Goal: Transaction & Acquisition: Purchase product/service

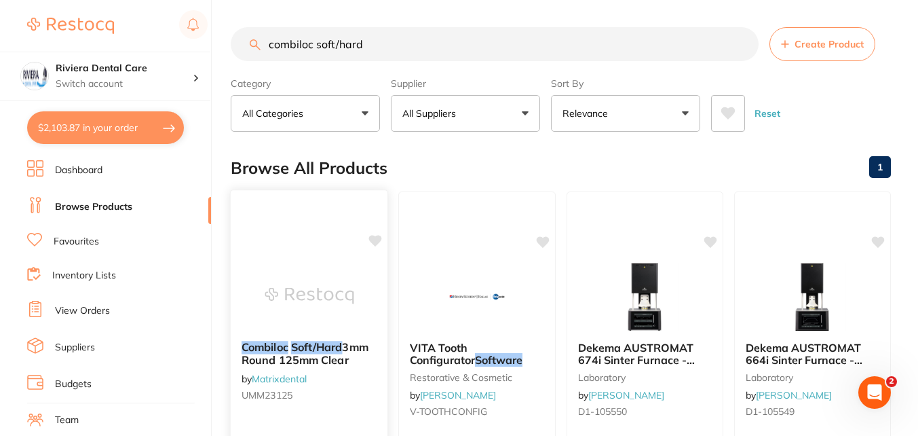
click at [309, 313] on img at bounding box center [309, 295] width 89 height 69
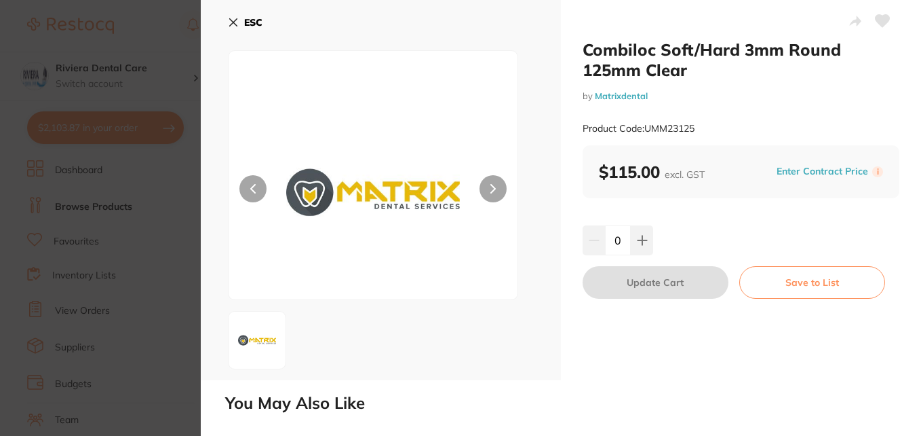
click at [231, 24] on icon at bounding box center [233, 22] width 7 height 7
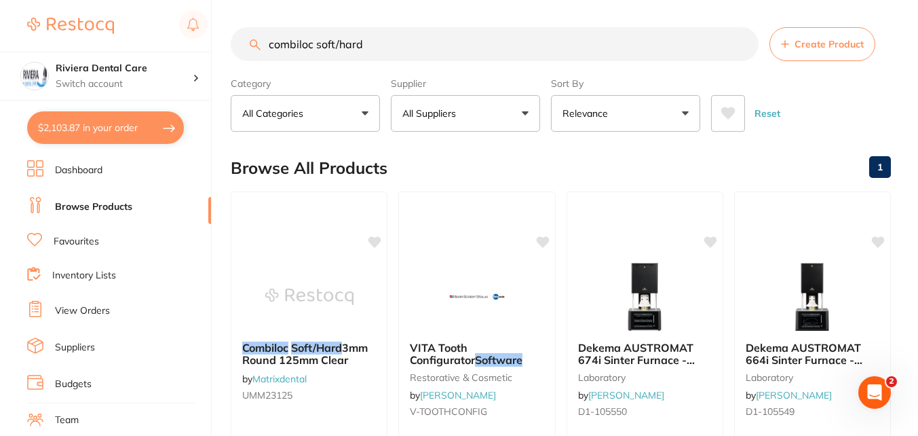
click at [385, 43] on input "combiloc soft/hard" at bounding box center [495, 44] width 528 height 34
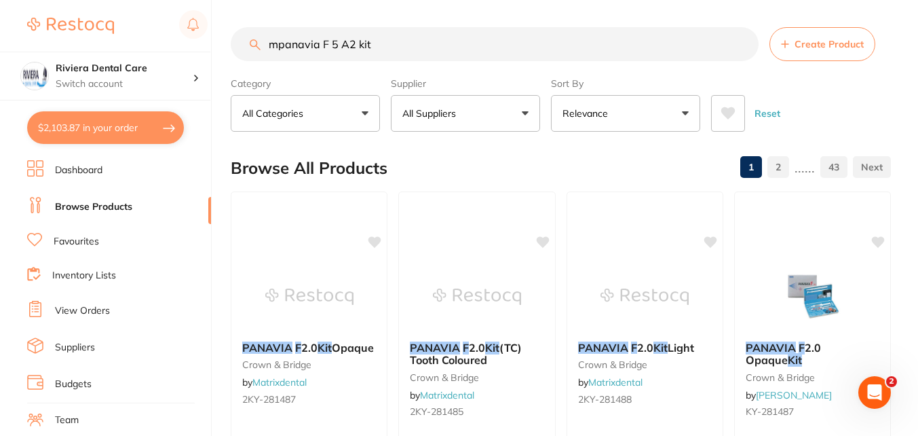
click at [328, 43] on input "mpanavia F 5 A2 kit" at bounding box center [495, 44] width 528 height 34
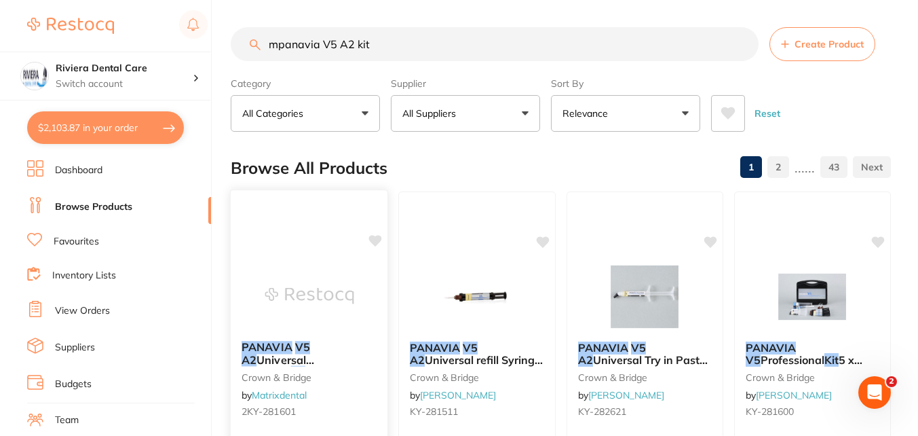
click at [332, 305] on img at bounding box center [309, 295] width 89 height 69
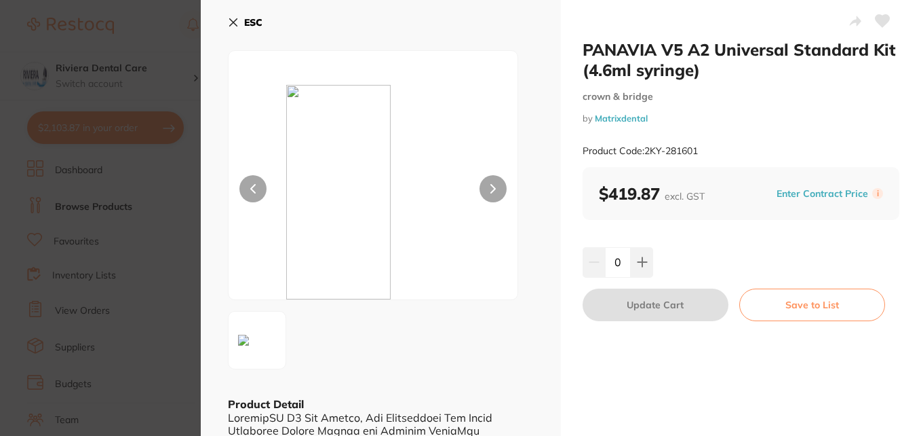
drag, startPoint x: 233, startPoint y: 22, endPoint x: 573, endPoint y: 208, distance: 386.8
click at [235, 22] on icon at bounding box center [233, 22] width 11 height 11
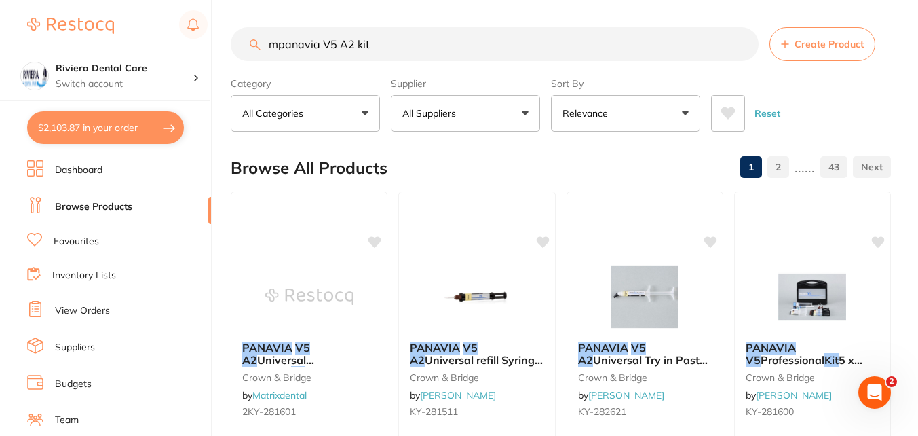
click at [522, 116] on button "All Suppliers" at bounding box center [465, 113] width 149 height 37
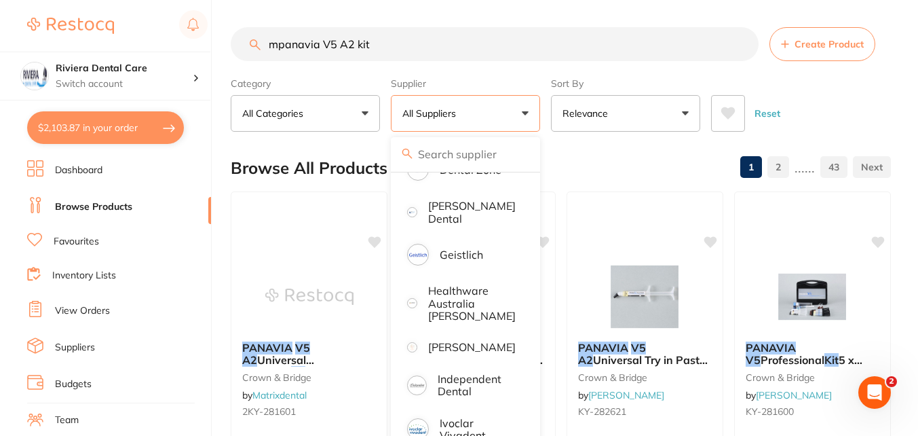
scroll to position [543, 0]
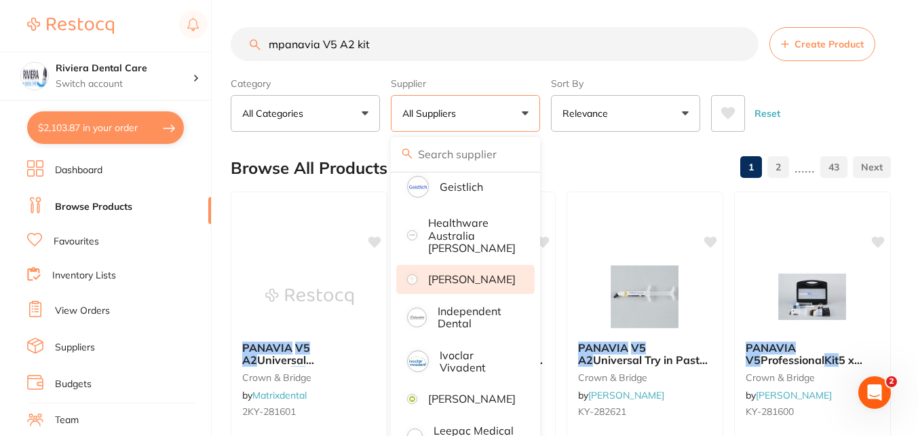
click at [442, 279] on p "[PERSON_NAME]" at bounding box center [472, 279] width 88 height 12
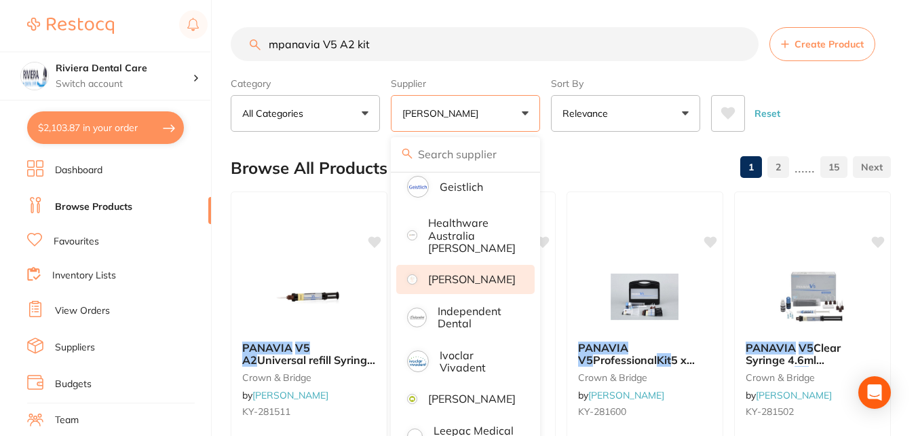
click at [638, 168] on div "Browse All Products 1 2 ...... 15" at bounding box center [561, 167] width 660 height 45
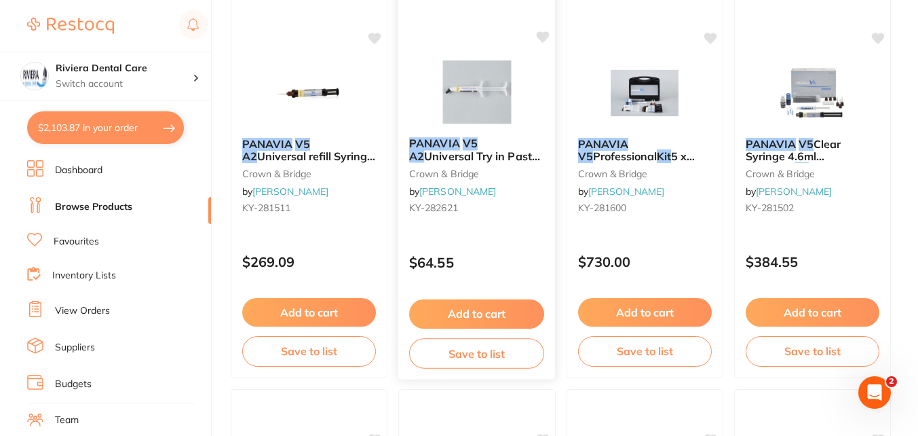
scroll to position [0, 0]
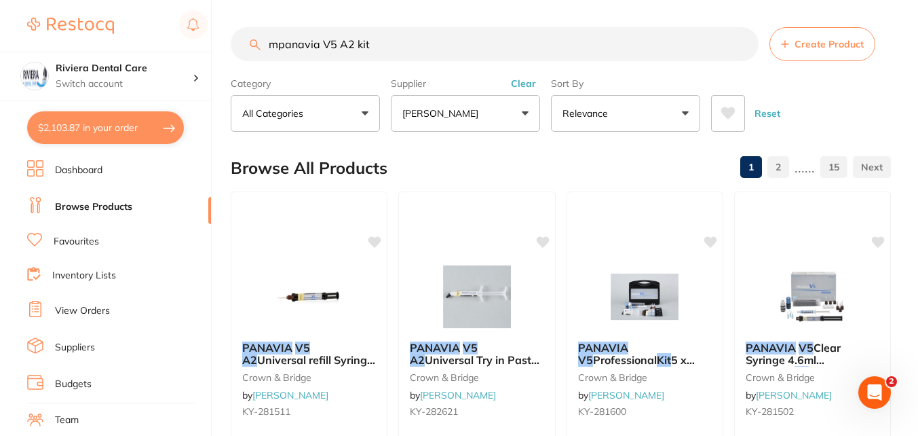
drag, startPoint x: 354, startPoint y: 43, endPoint x: 221, endPoint y: 30, distance: 133.6
click at [221, 30] on div "$2,103.87 Riviera Dental Care Switch account Riviera Dental Care $2,103.87 in y…" at bounding box center [459, 218] width 918 height 436
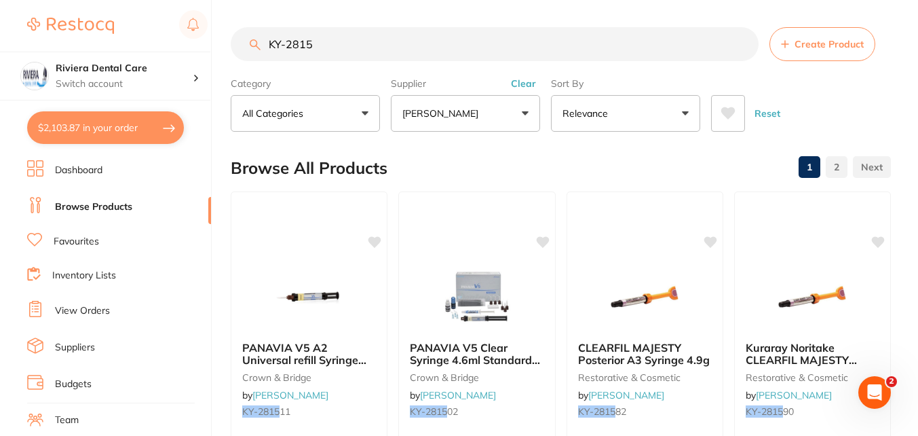
drag, startPoint x: 375, startPoint y: 39, endPoint x: 79, endPoint y: 38, distance: 295.8
click at [79, 38] on div "$2,103.87 Riviera Dental Care Switch account Riviera Dental Care $2,103.87 in y…" at bounding box center [459, 218] width 918 height 436
type input "O"
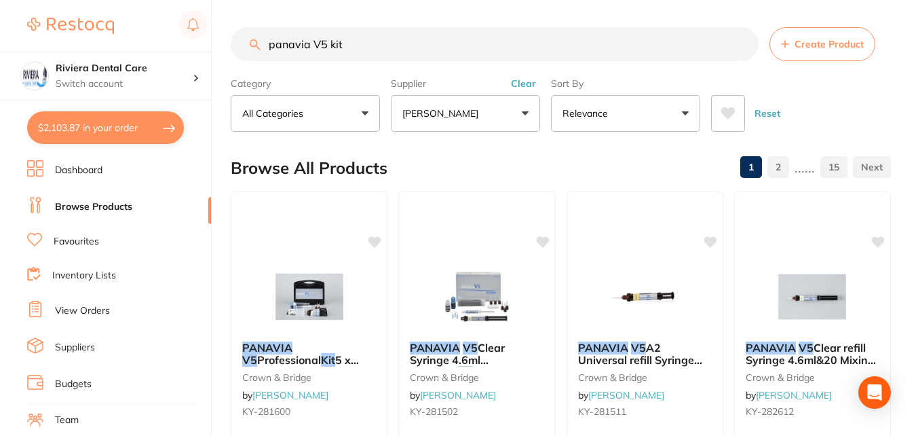
click at [517, 110] on button "[PERSON_NAME]" at bounding box center [465, 113] width 149 height 37
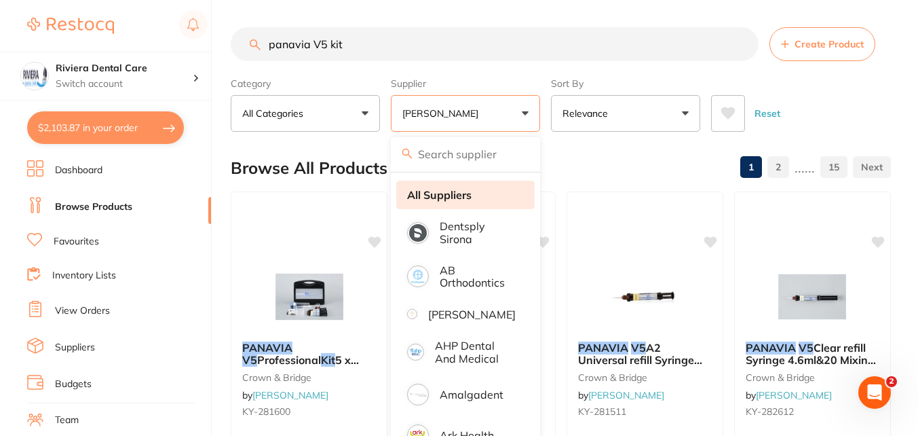
click at [447, 191] on strong "All Suppliers" at bounding box center [439, 195] width 64 height 12
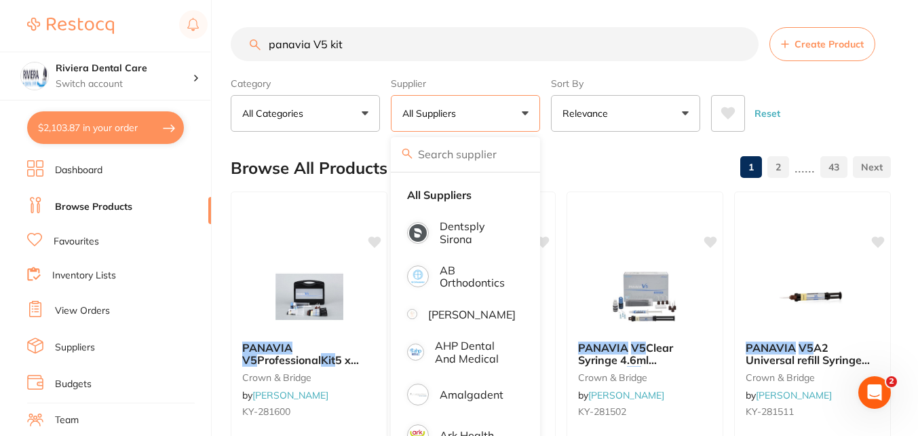
click at [860, 109] on div "Reset" at bounding box center [795, 107] width 169 height 47
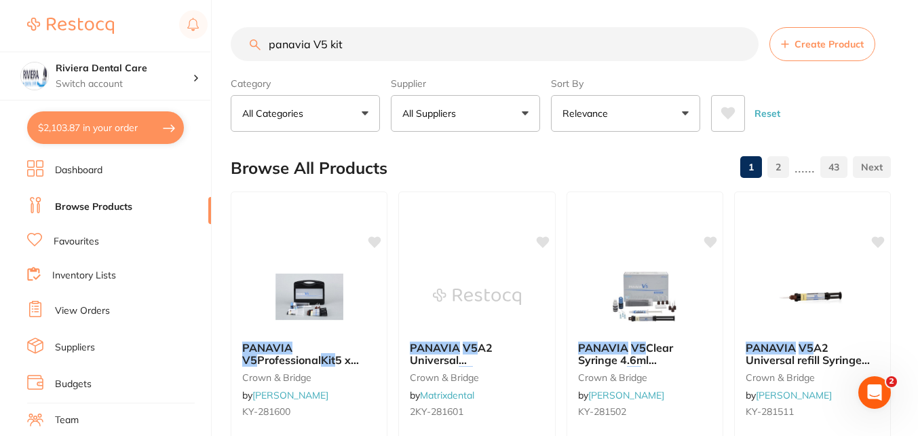
click at [667, 115] on button "Relevance" at bounding box center [625, 113] width 149 height 37
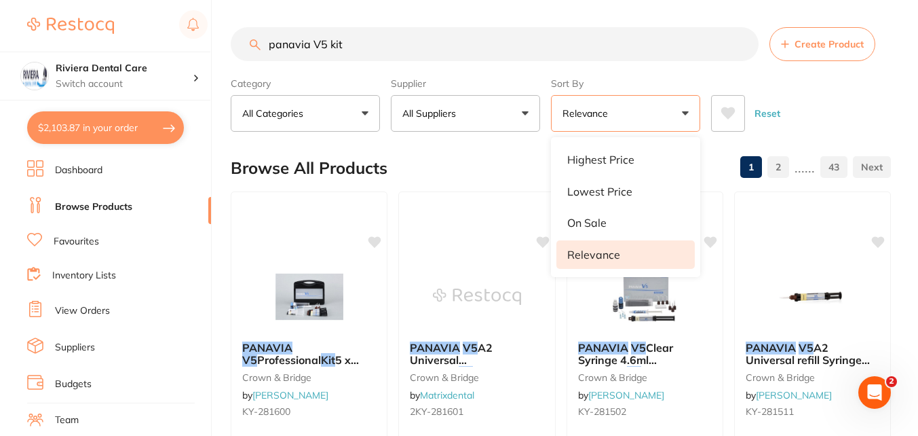
click at [667, 115] on button "Relevance" at bounding box center [625, 113] width 149 height 37
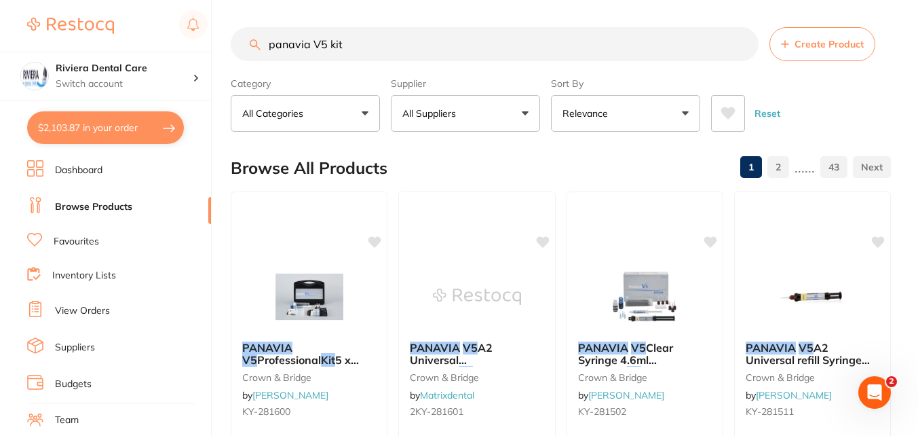
click at [327, 44] on input "panavia V5 kit" at bounding box center [495, 44] width 528 height 34
type input "panavia V5 standard kit"
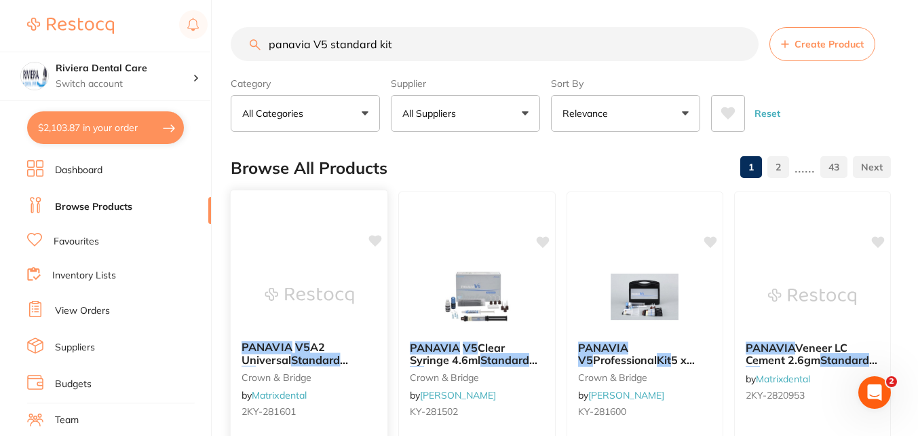
scroll to position [136, 0]
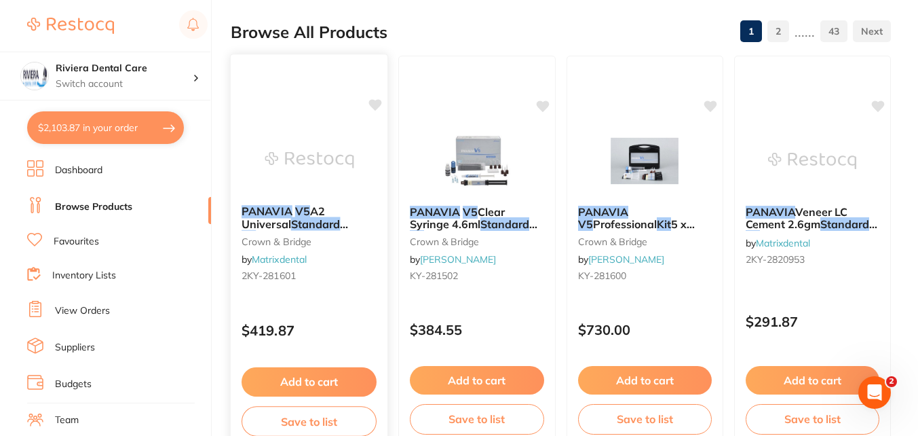
click at [259, 234] on div "PANAVIA V5 A2 Universal Standard Kit (4.6ml syringe) crown & bridge by Matrixde…" at bounding box center [309, 246] width 157 height 104
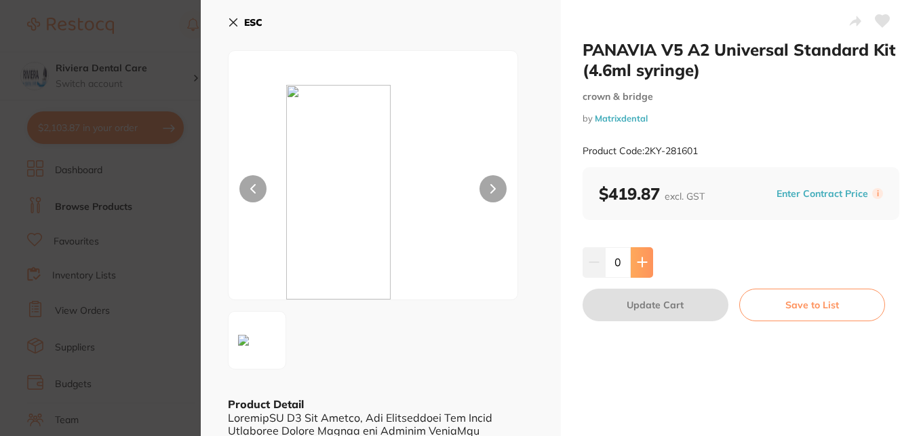
click at [637, 258] on icon at bounding box center [642, 261] width 11 height 11
type input "1"
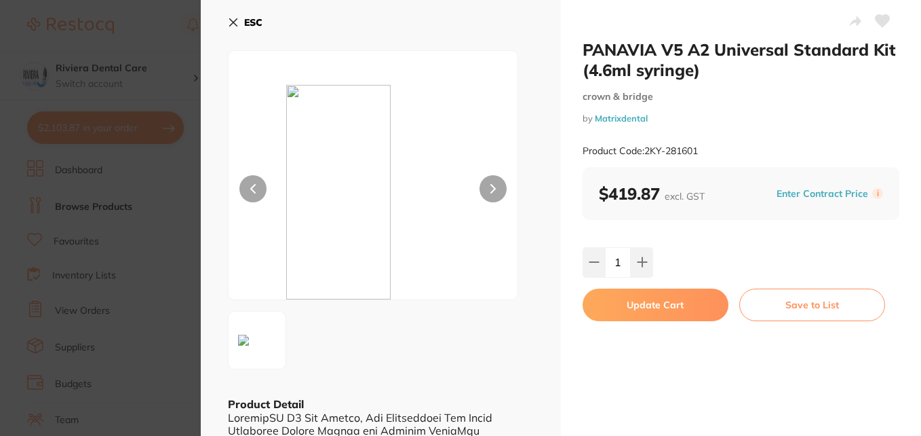
click at [626, 307] on button "Update Cart" at bounding box center [656, 304] width 146 height 33
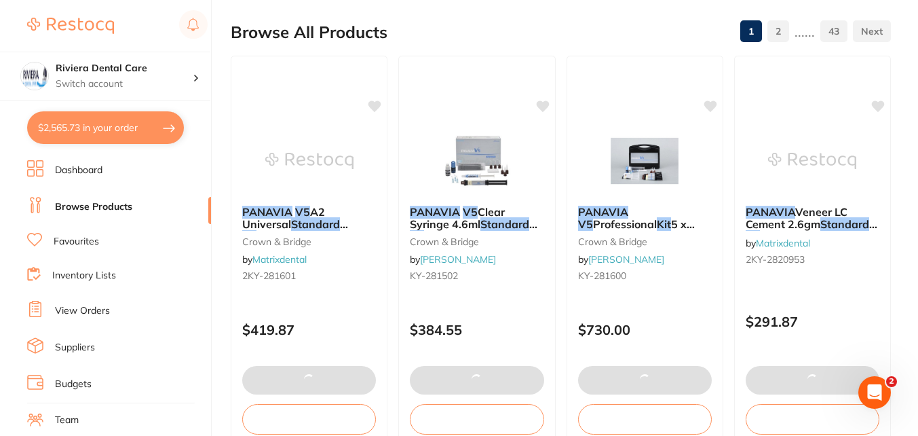
type input "2"
